Goal: Navigation & Orientation: Find specific page/section

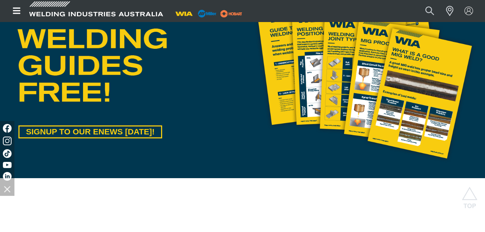
scroll to position [419, 0]
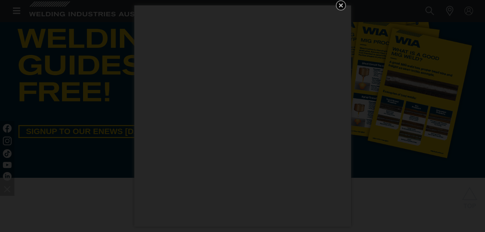
click at [341, 6] on icon "Get 5 WIA Welding Guides Free!" at bounding box center [341, 5] width 4 height 4
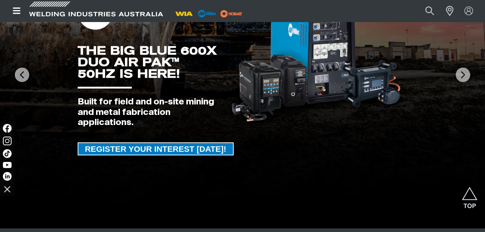
scroll to position [122, 0]
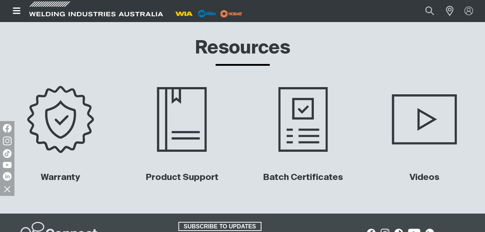
scroll to position [2570, 0]
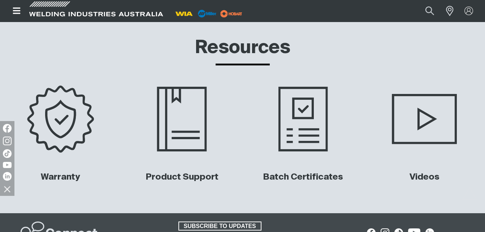
click at [17, 12] on icon "Open top menu" at bounding box center [17, 11] width 10 height 9
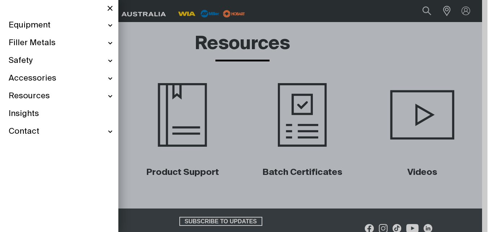
scroll to position [2563, 0]
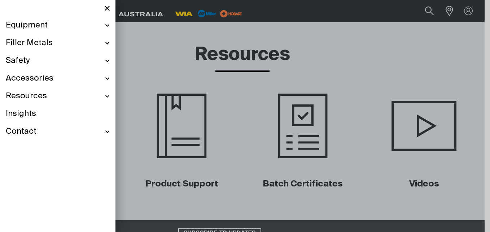
click at [49, 94] on div "Resources" at bounding box center [58, 96] width 104 height 18
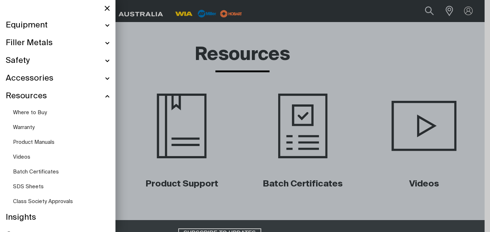
scroll to position [2562, 0]
click at [49, 94] on div "Resources" at bounding box center [58, 96] width 104 height 18
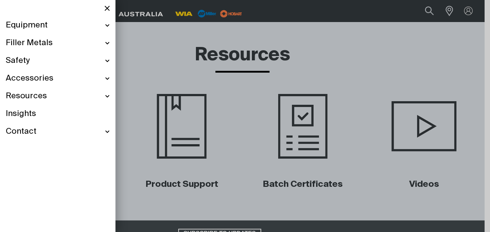
click at [47, 82] on span "Accessories" at bounding box center [30, 78] width 48 height 10
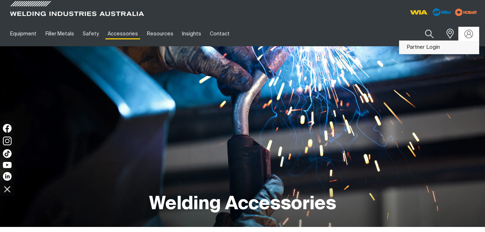
click at [444, 50] on link "Partner Login" at bounding box center [438, 47] width 79 height 13
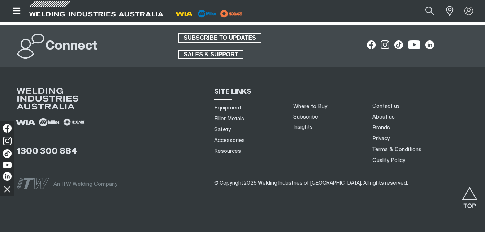
scroll to position [329, 0]
